Goal: Complete application form

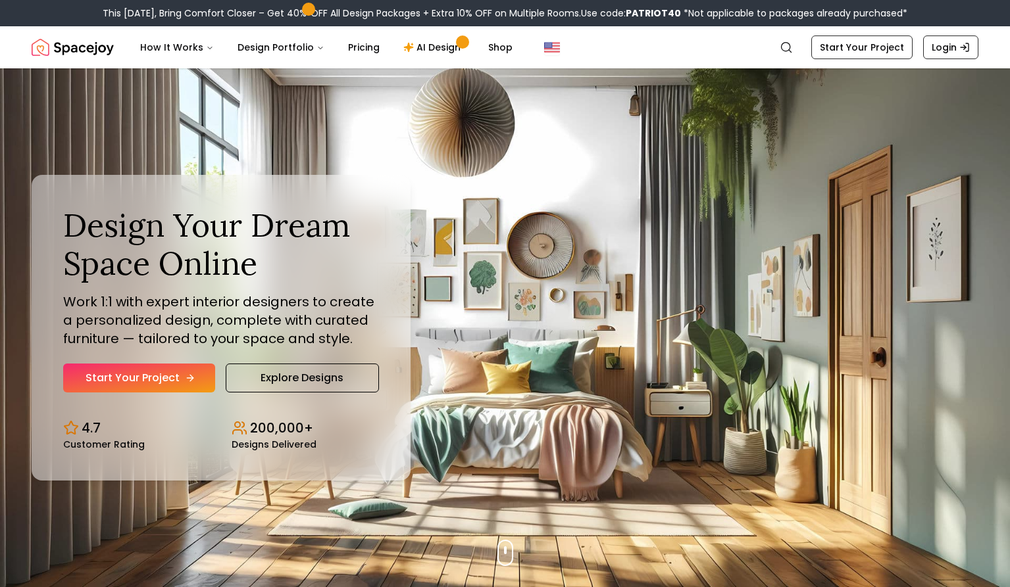
click at [146, 373] on link "Start Your Project" at bounding box center [139, 378] width 152 height 29
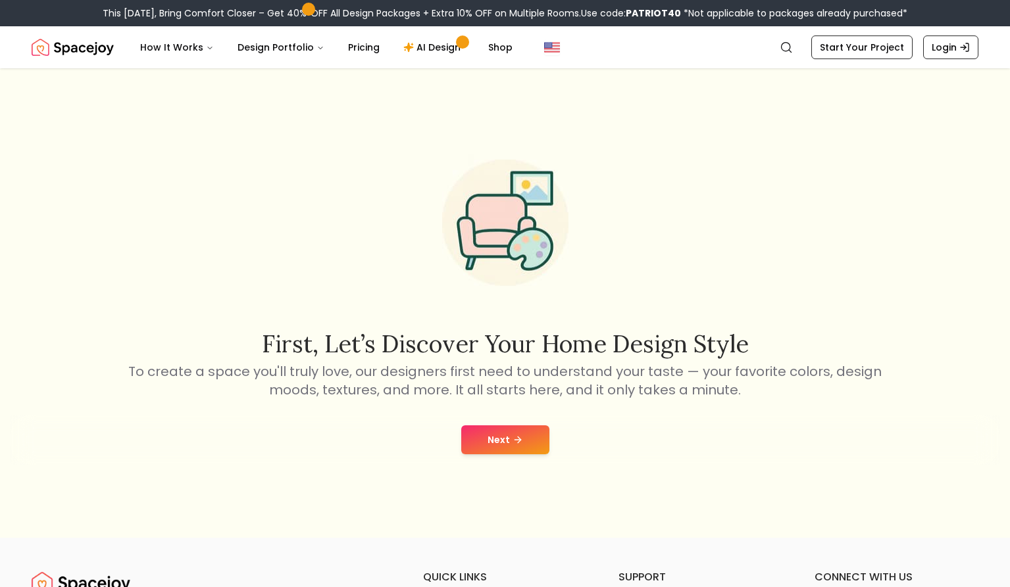
click at [514, 444] on icon at bounding box center [517, 440] width 11 height 11
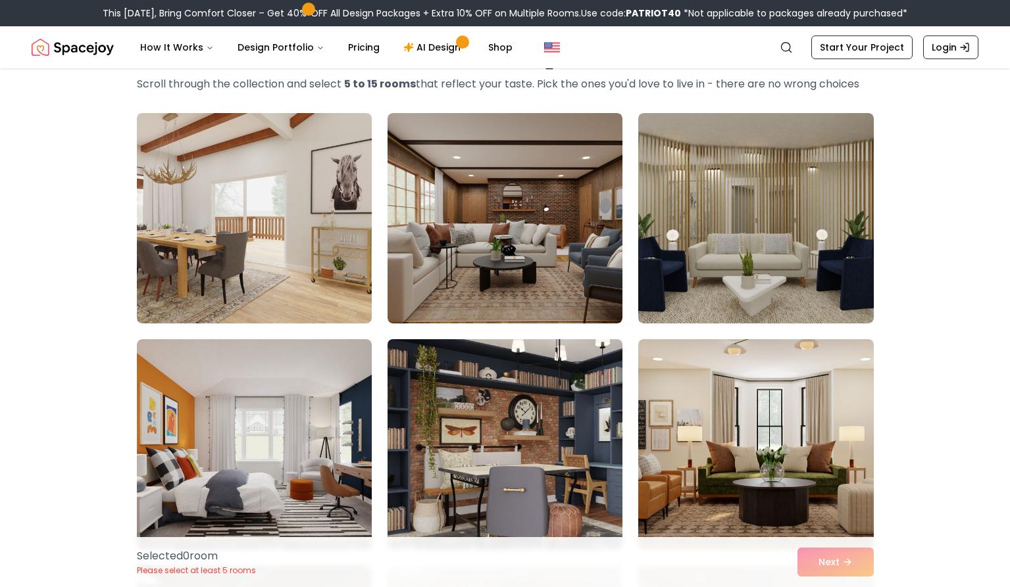
scroll to position [197, 0]
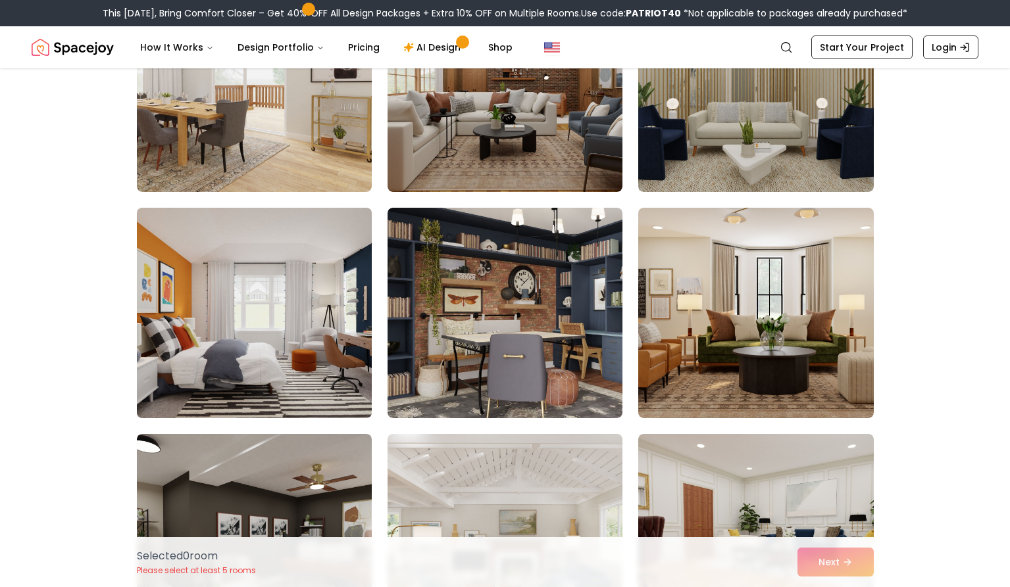
click at [333, 324] on img at bounding box center [254, 313] width 247 height 221
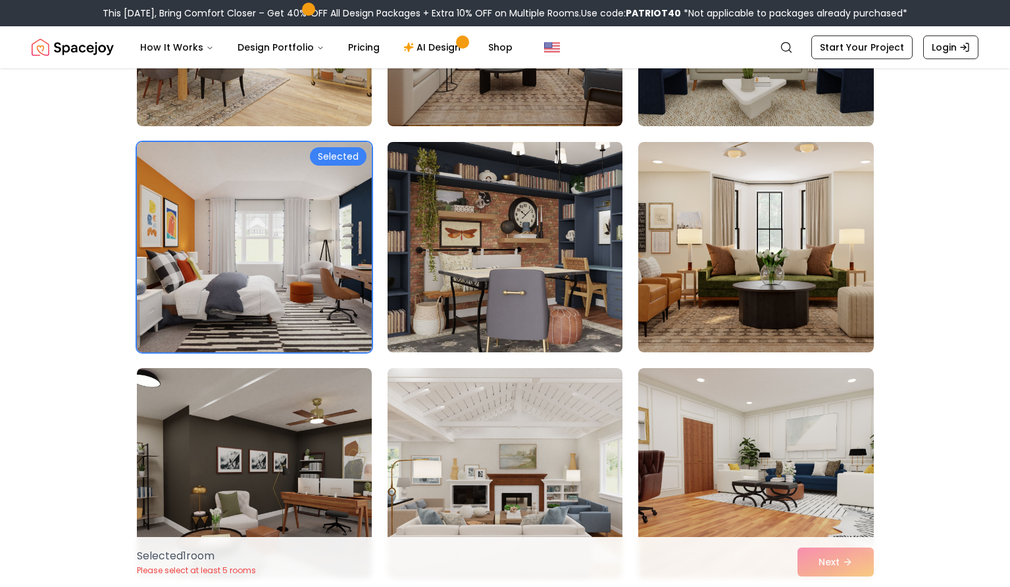
scroll to position [329, 0]
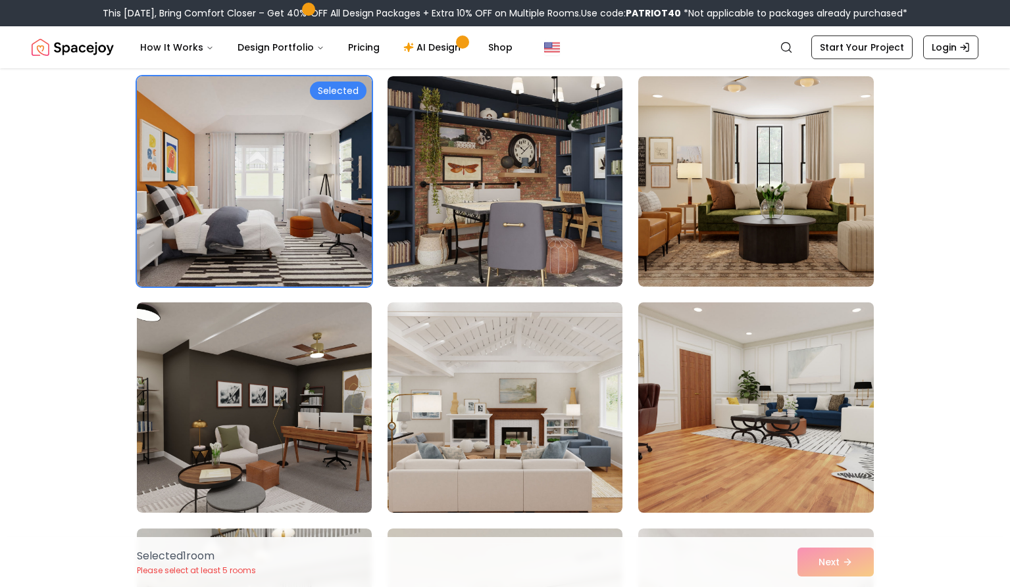
click at [697, 410] on img at bounding box center [755, 407] width 247 height 221
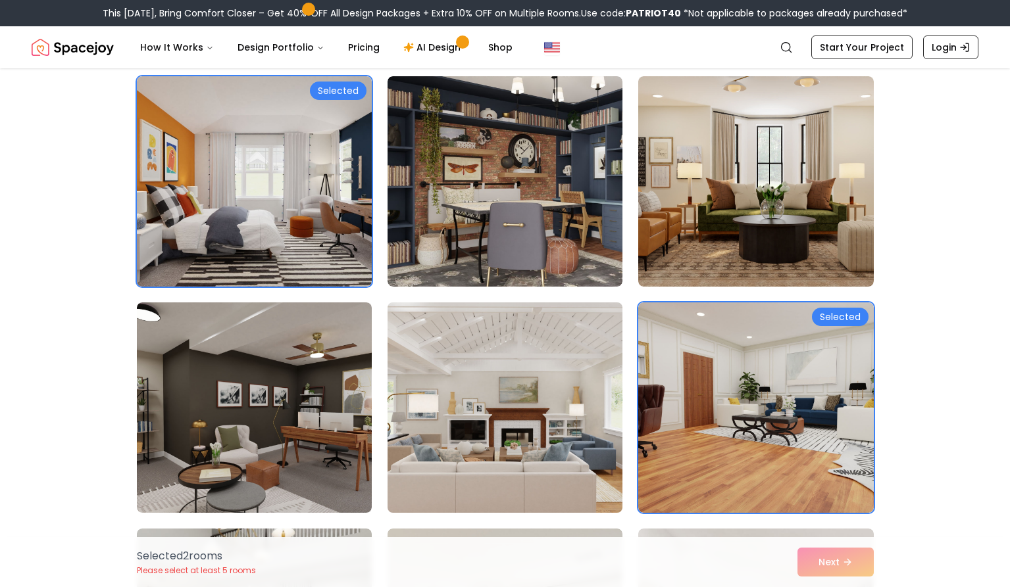
drag, startPoint x: 287, startPoint y: 437, endPoint x: 394, endPoint y: 416, distance: 108.6
click at [287, 437] on img at bounding box center [254, 408] width 235 height 211
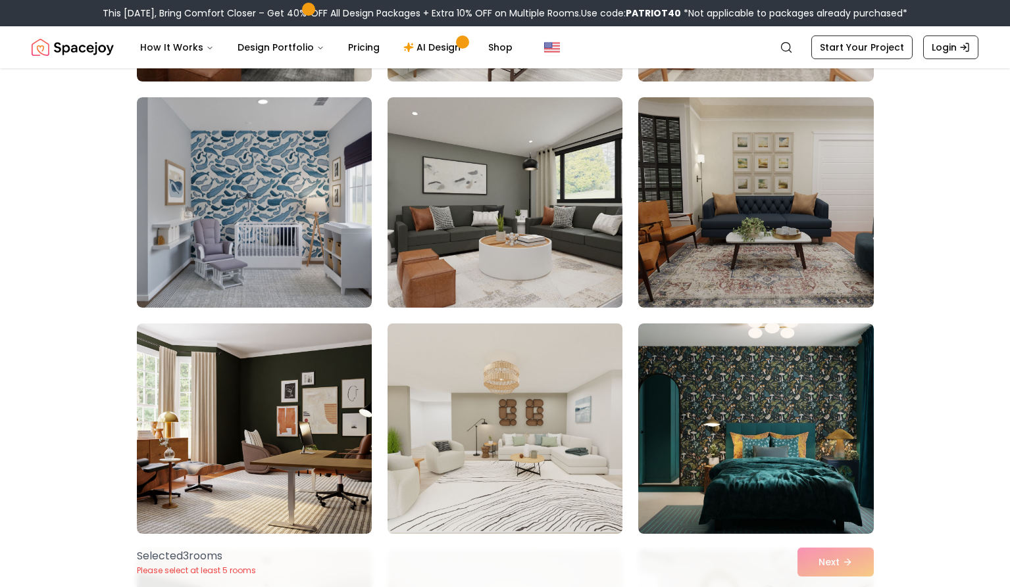
scroll to position [1053, 0]
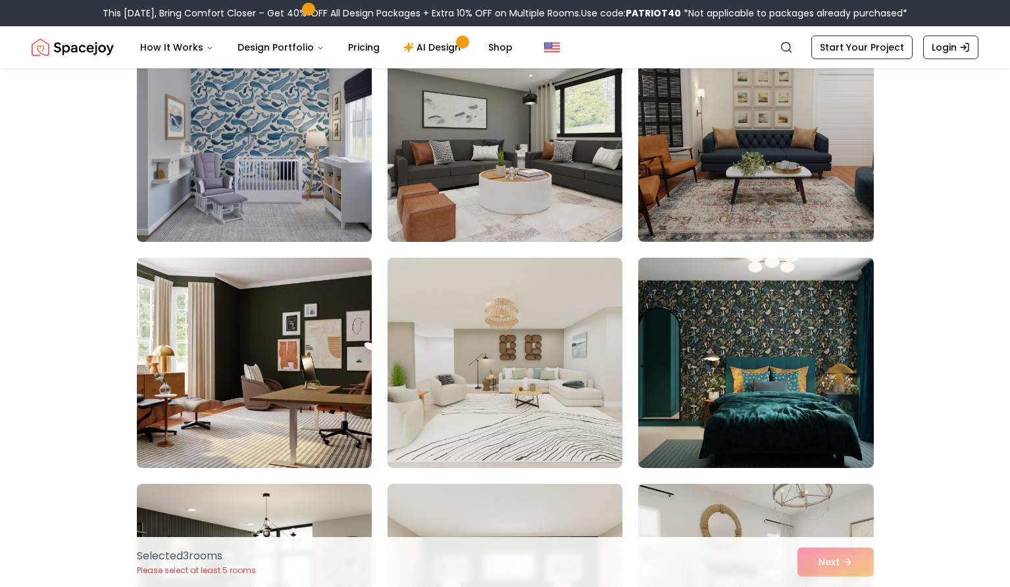
click at [346, 409] on img at bounding box center [254, 363] width 247 height 221
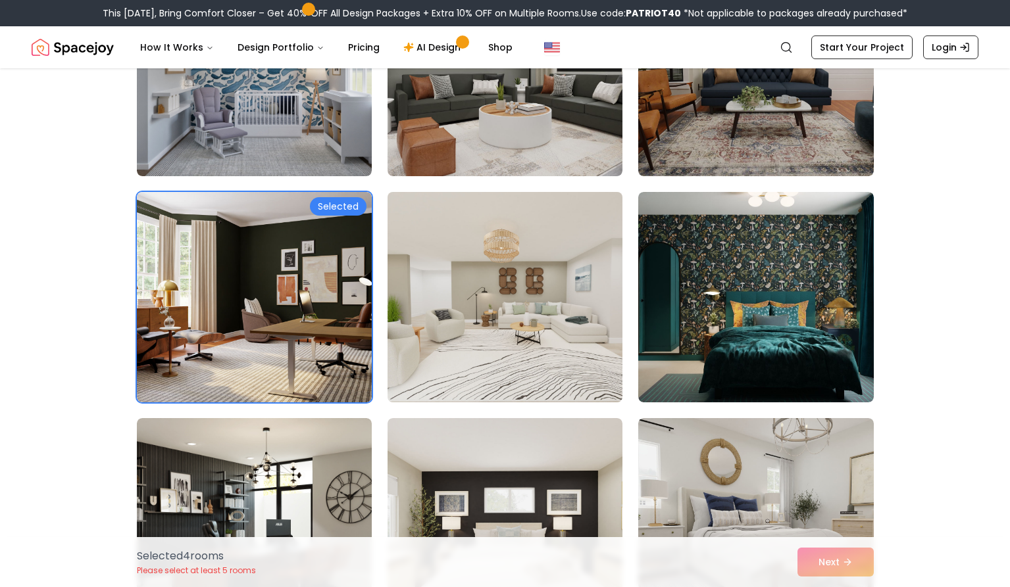
click at [525, 332] on img at bounding box center [505, 297] width 247 height 221
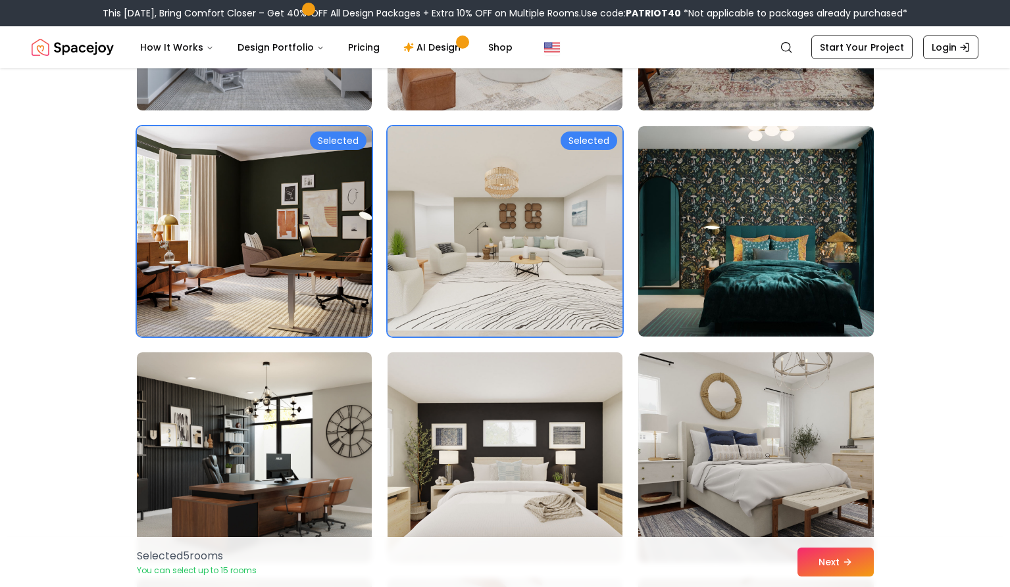
scroll to position [1316, 0]
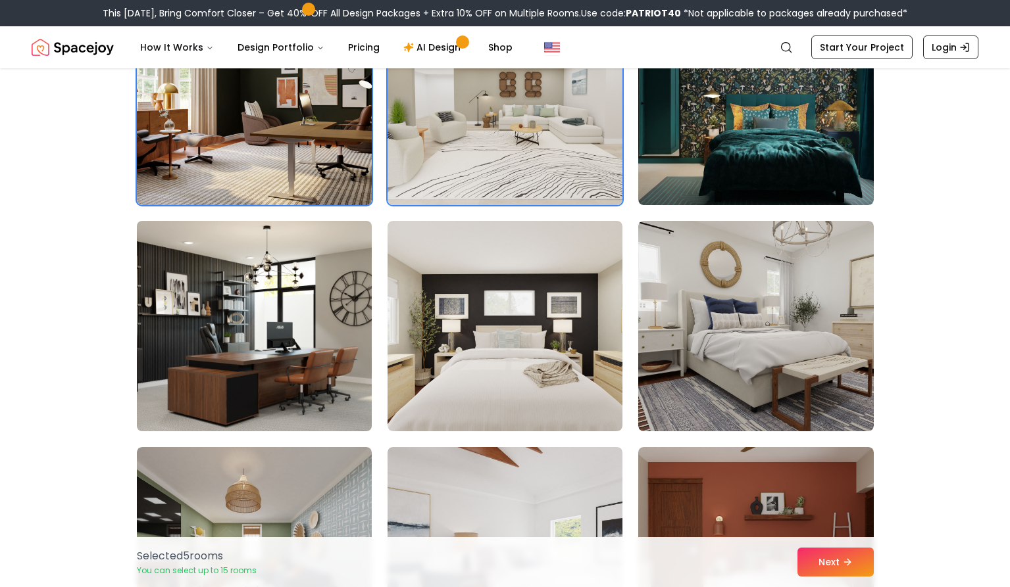
click at [355, 380] on img at bounding box center [254, 326] width 247 height 221
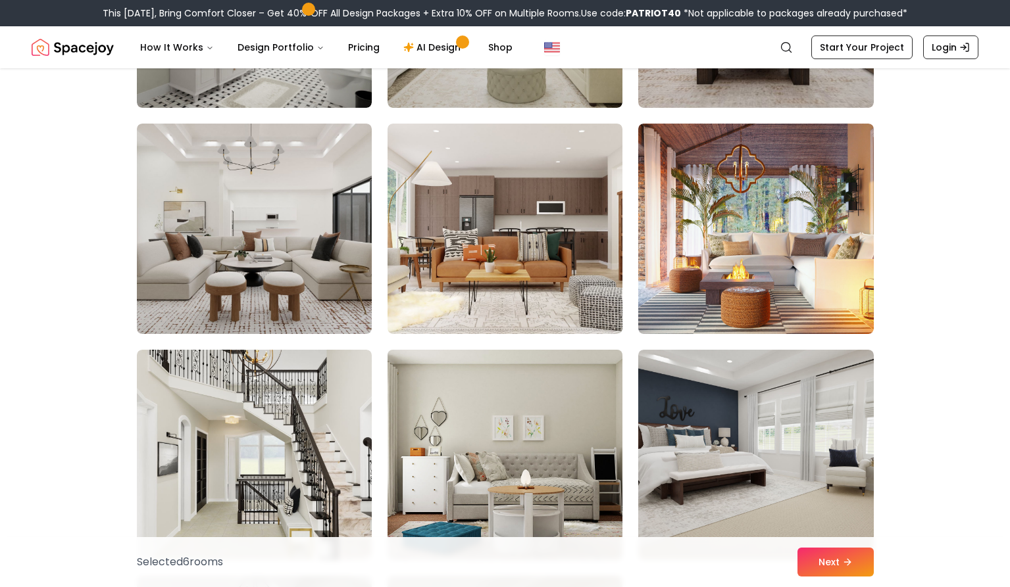
scroll to position [3289, 0]
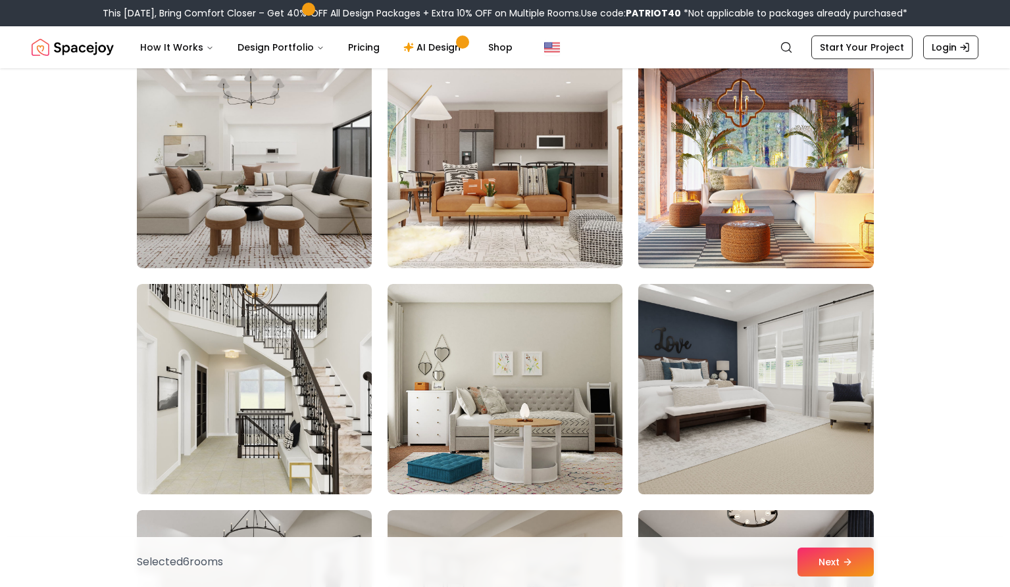
click at [747, 366] on img at bounding box center [755, 389] width 247 height 221
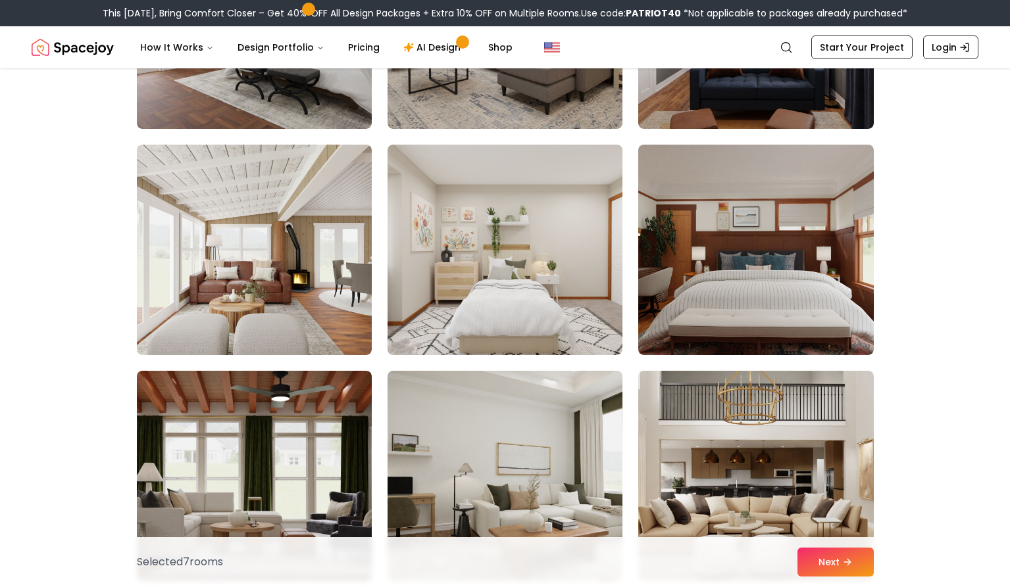
scroll to position [3947, 0]
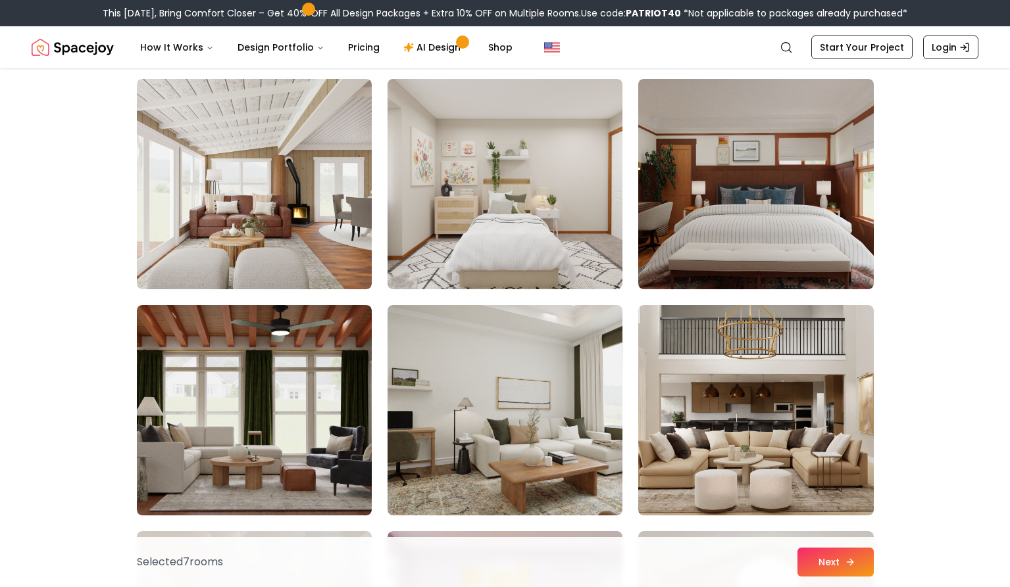
click at [845, 568] on button "Next" at bounding box center [835, 562] width 76 height 29
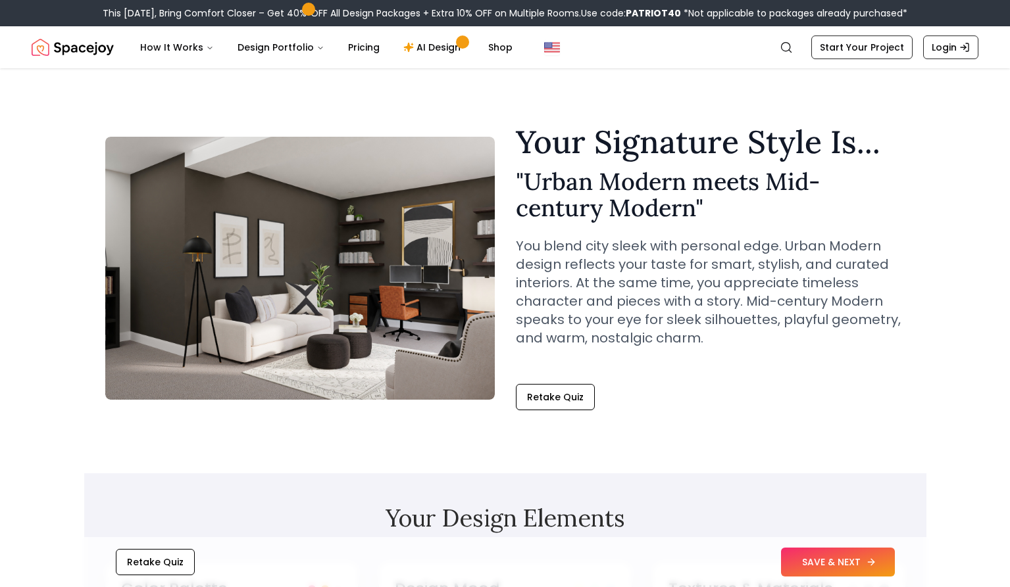
click at [796, 564] on button "SAVE & NEXT" at bounding box center [838, 562] width 114 height 29
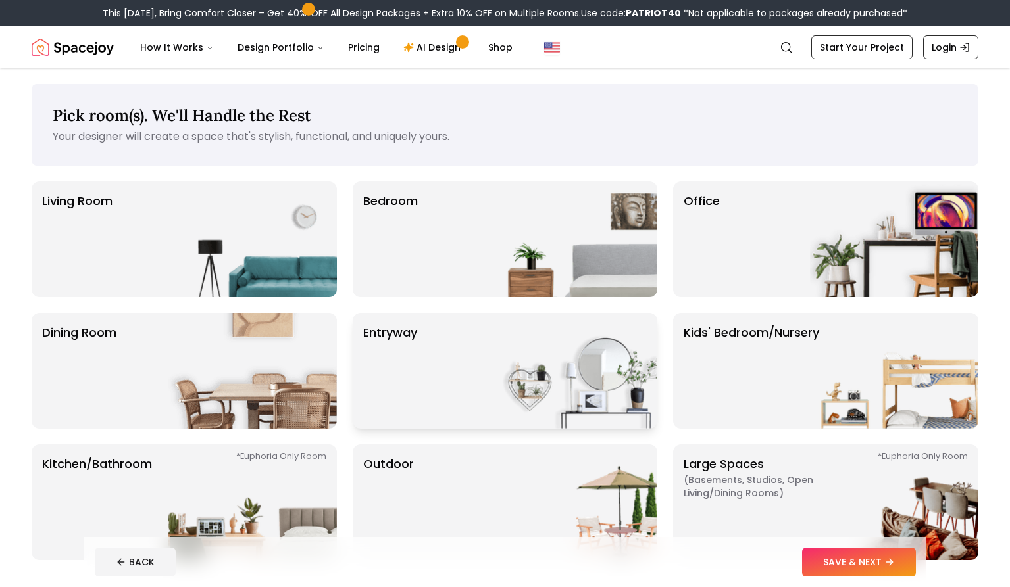
scroll to position [66, 0]
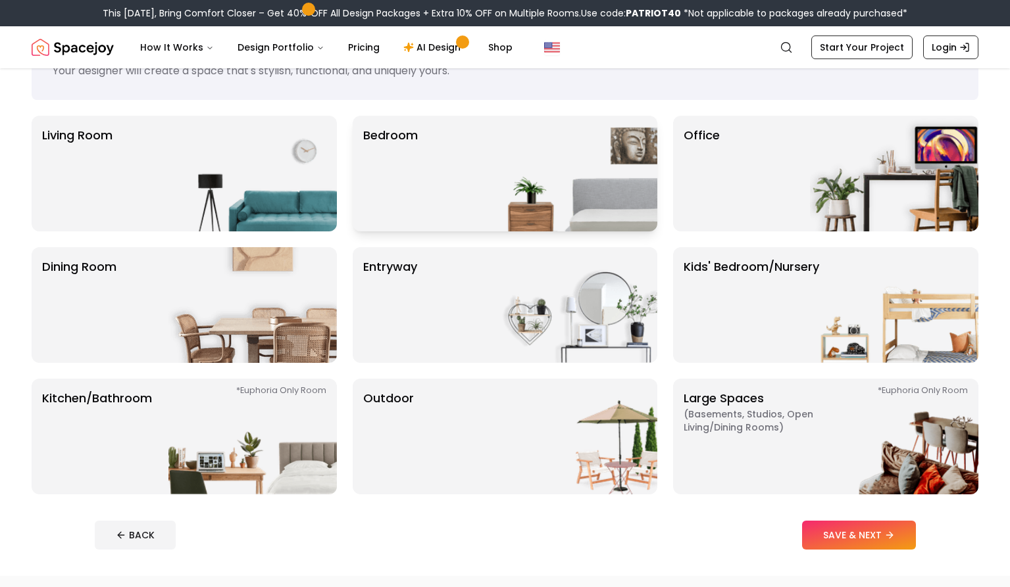
click at [460, 178] on div "Bedroom" at bounding box center [505, 174] width 305 height 116
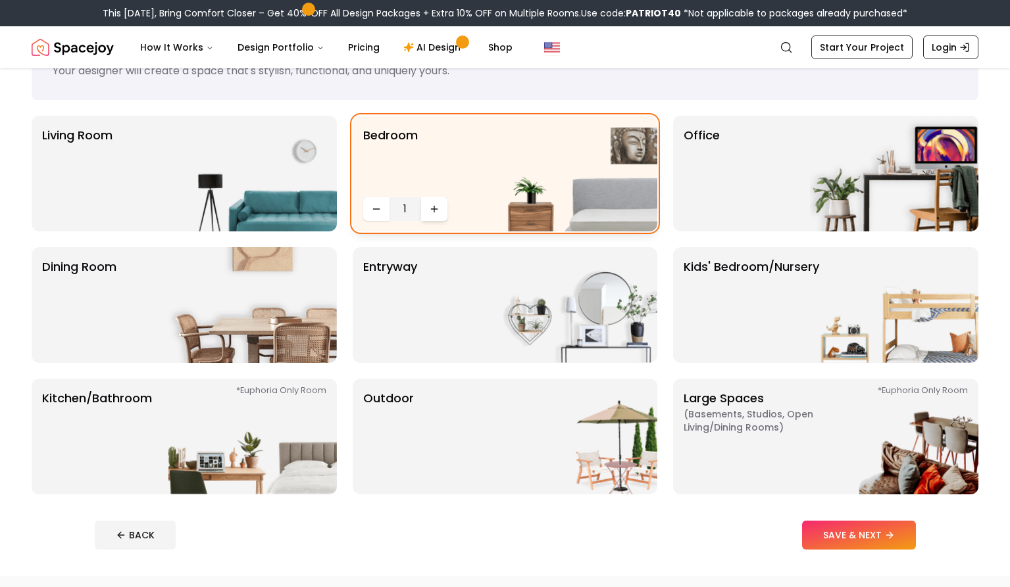
click at [437, 210] on icon "Increase quantity" at bounding box center [434, 209] width 11 height 11
drag, startPoint x: 368, startPoint y: 209, endPoint x: 395, endPoint y: 209, distance: 27.6
click at [370, 209] on button "Decrease quantity" at bounding box center [376, 209] width 26 height 24
click at [834, 190] on img at bounding box center [894, 174] width 168 height 116
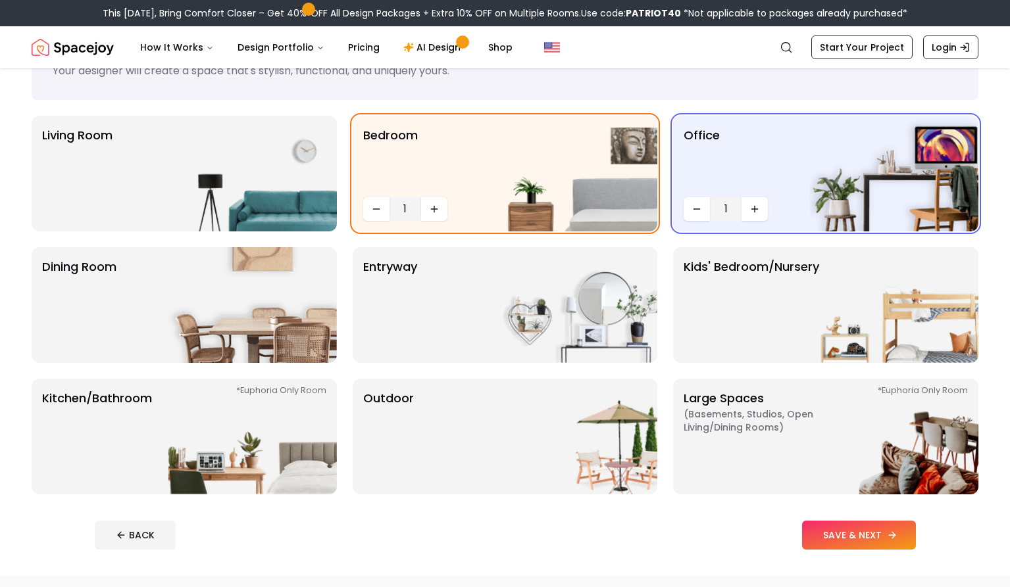
click at [916, 533] on button "SAVE & NEXT" at bounding box center [859, 535] width 114 height 29
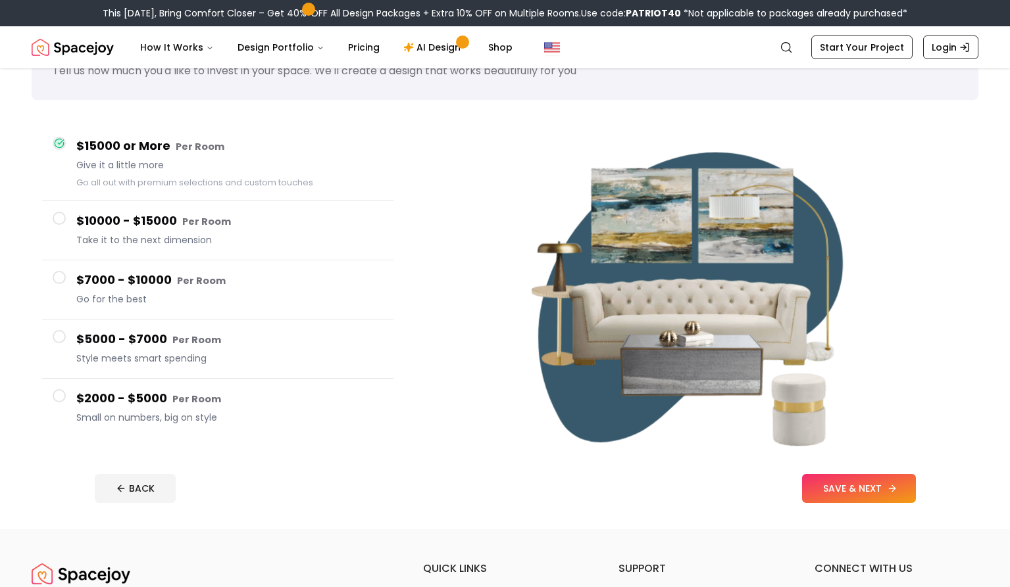
click at [916, 486] on button "SAVE & NEXT" at bounding box center [859, 488] width 114 height 29
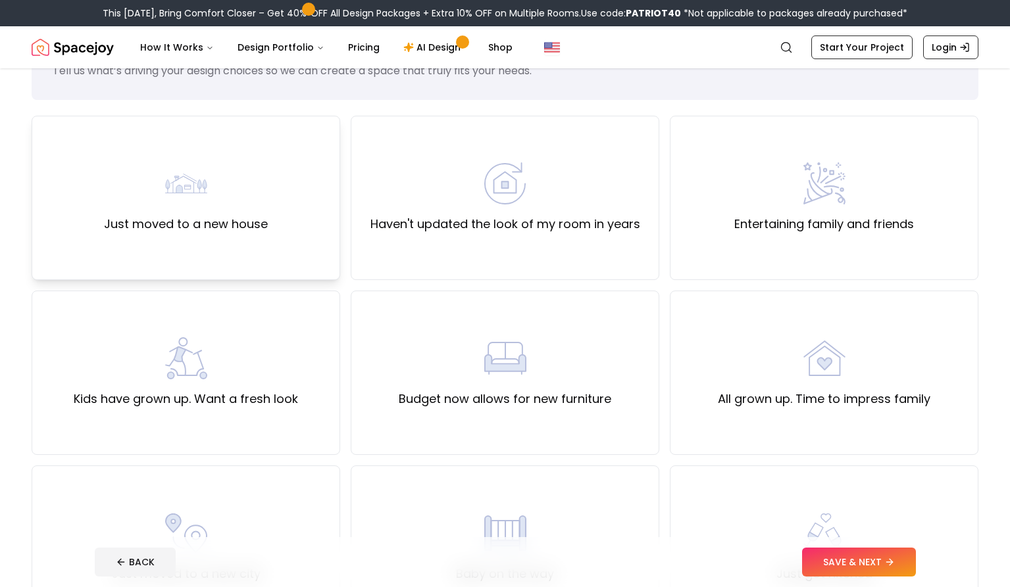
click at [262, 230] on label "Just moved to a new house" at bounding box center [186, 224] width 164 height 18
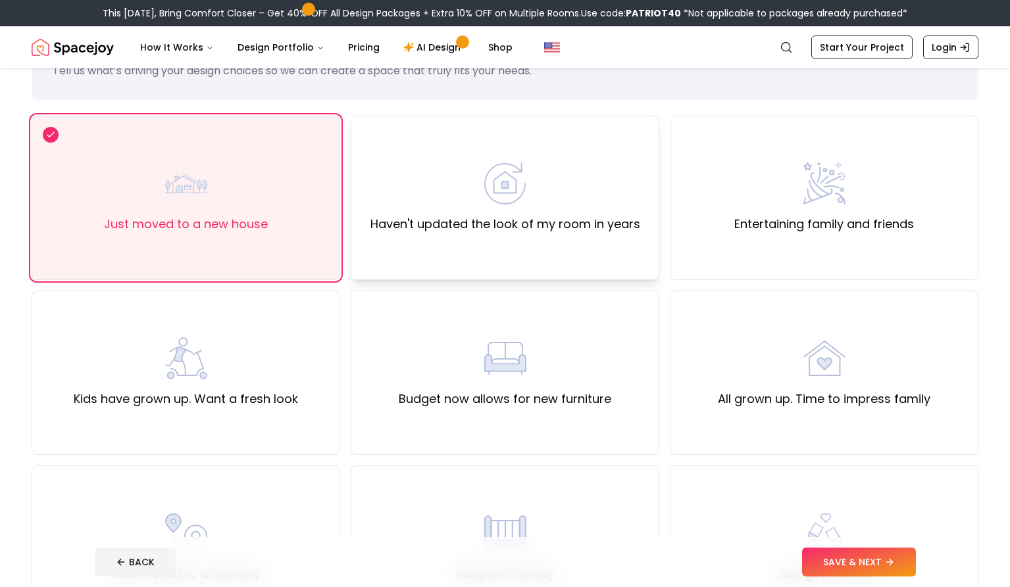
click at [616, 264] on div "Haven't updated the look of my room in years" at bounding box center [505, 198] width 309 height 164
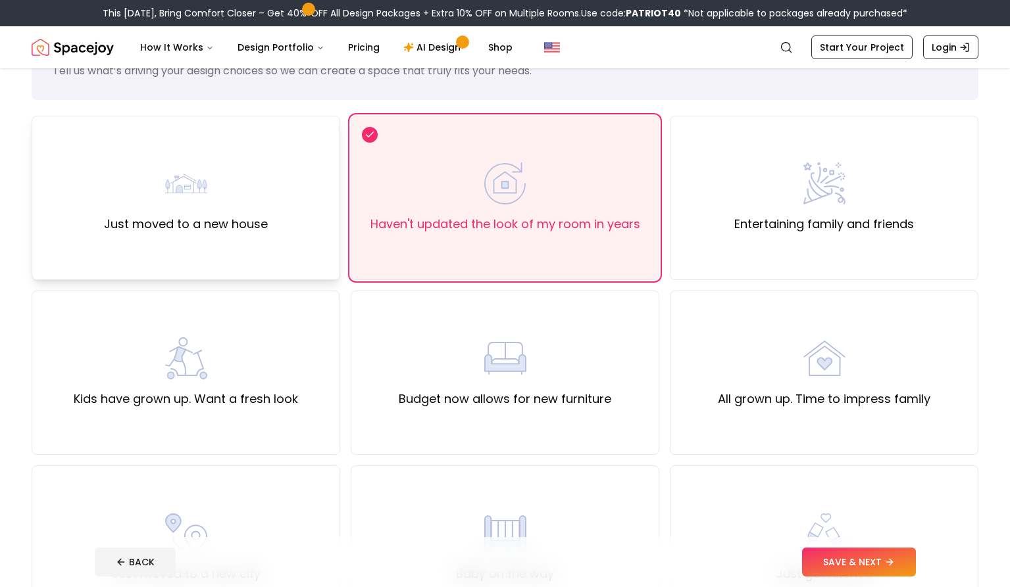
click at [231, 214] on div "Just moved to a new house" at bounding box center [186, 197] width 164 height 71
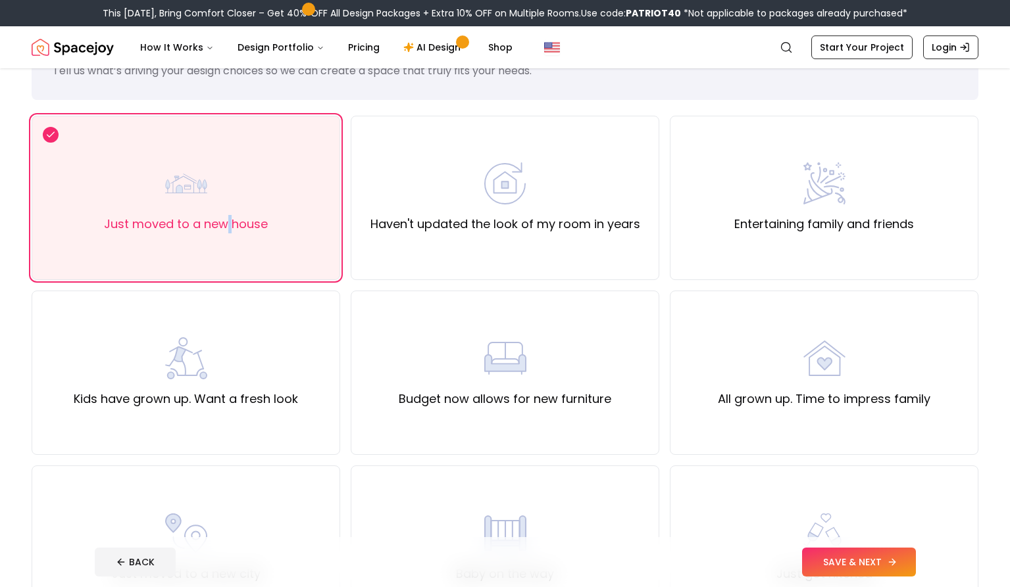
click at [916, 553] on button "SAVE & NEXT" at bounding box center [859, 562] width 114 height 29
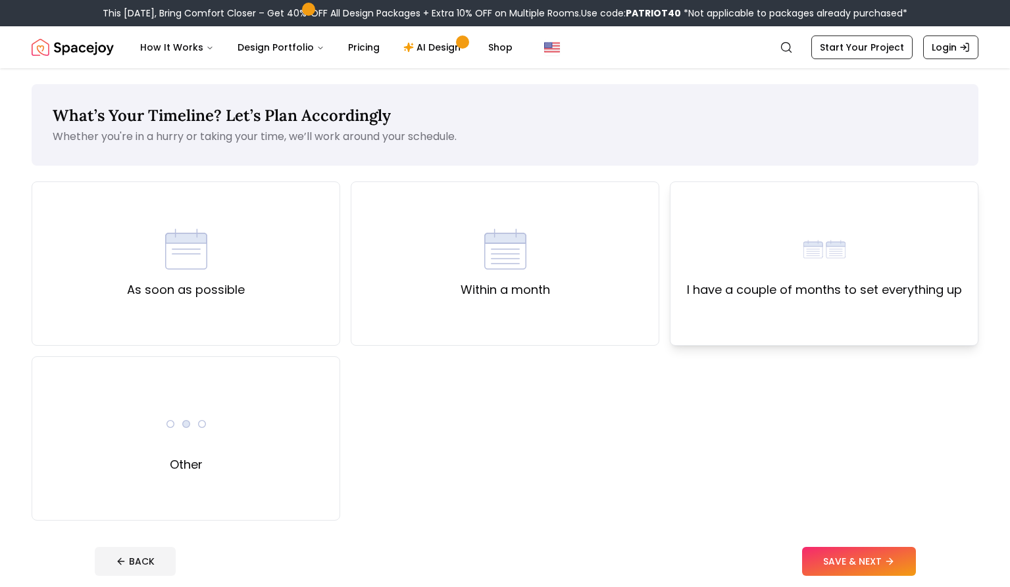
click at [859, 336] on div "I have a couple of months to set everything up" at bounding box center [824, 264] width 309 height 164
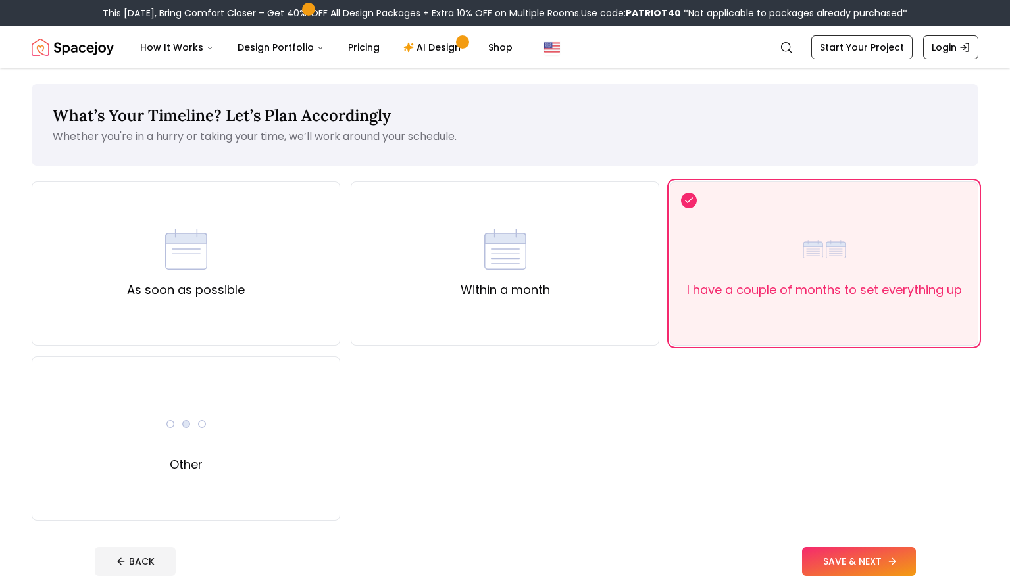
click at [910, 570] on button "SAVE & NEXT" at bounding box center [859, 561] width 114 height 29
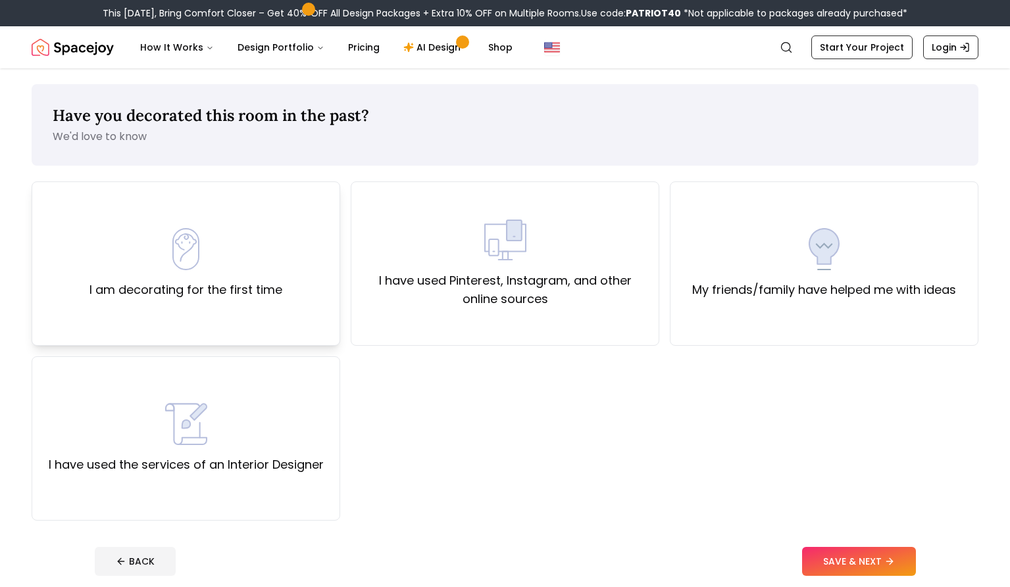
click at [290, 298] on div "I am decorating for the first time" at bounding box center [186, 264] width 309 height 164
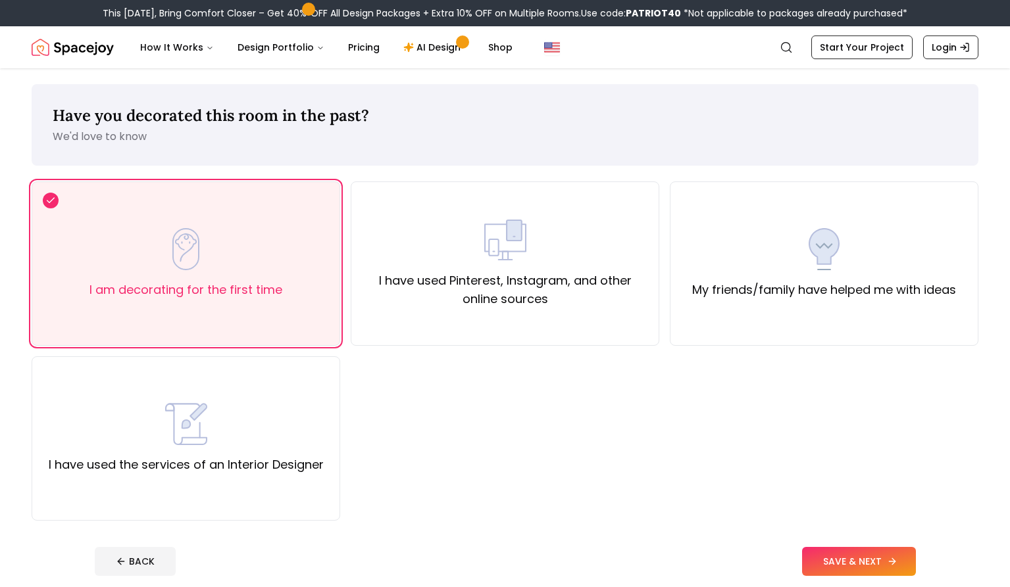
click at [916, 561] on button "SAVE & NEXT" at bounding box center [859, 561] width 114 height 29
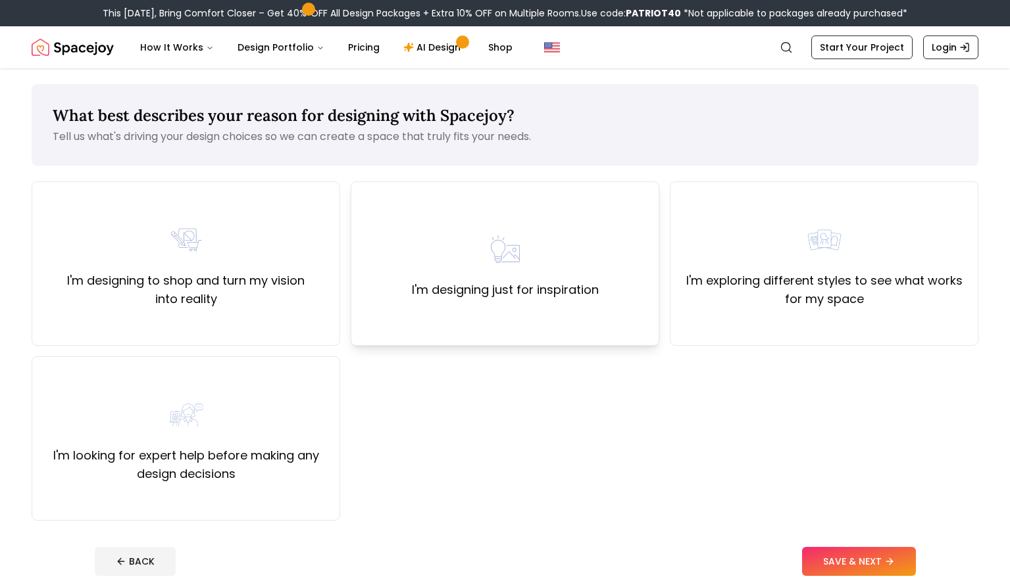
drag, startPoint x: 612, startPoint y: 320, endPoint x: 638, endPoint y: 330, distance: 28.1
click at [612, 321] on div "I'm designing just for inspiration" at bounding box center [505, 264] width 309 height 164
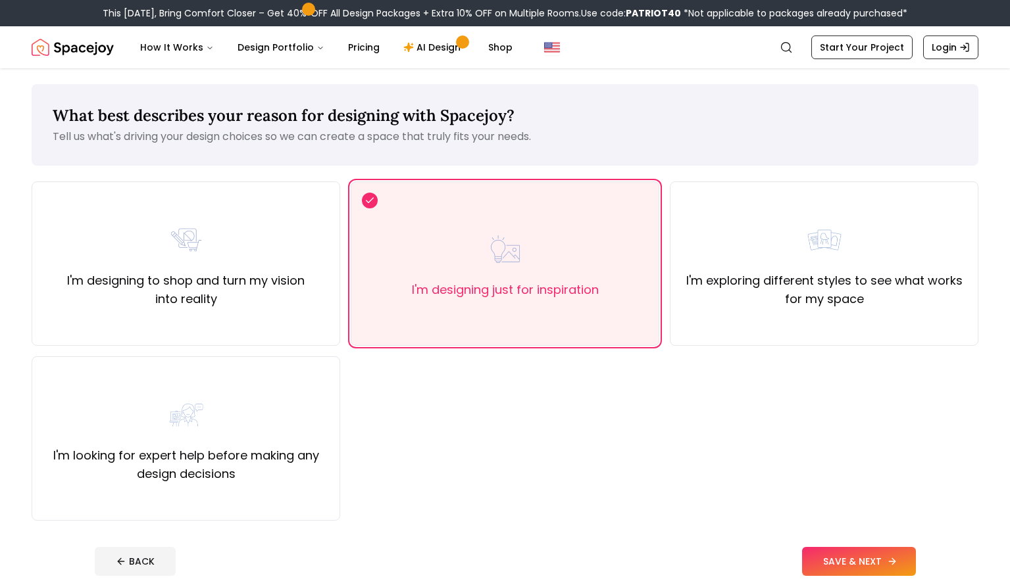
click at [882, 568] on button "SAVE & NEXT" at bounding box center [859, 561] width 114 height 29
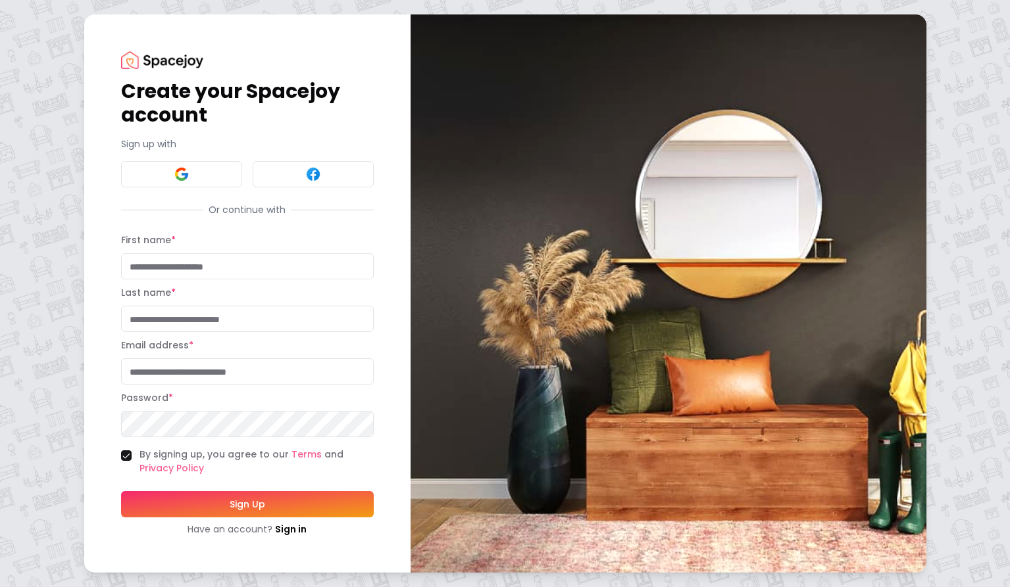
click at [185, 261] on input "First name *" at bounding box center [247, 266] width 253 height 26
